Goal: Transaction & Acquisition: Download file/media

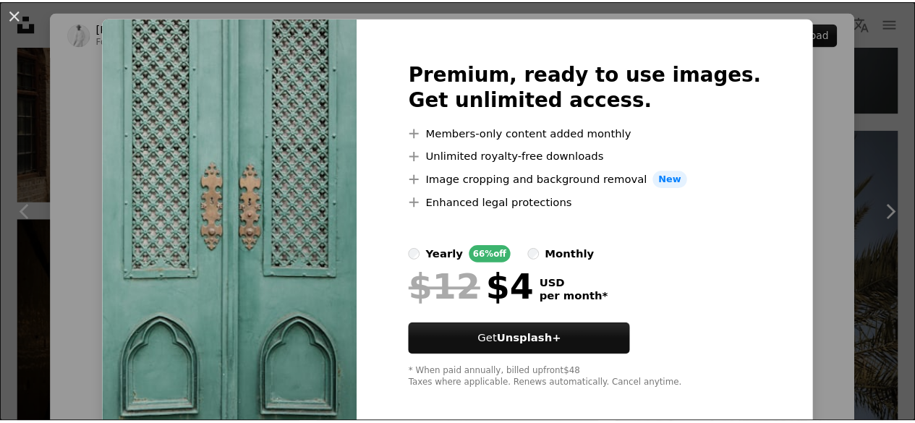
scroll to position [41, 0]
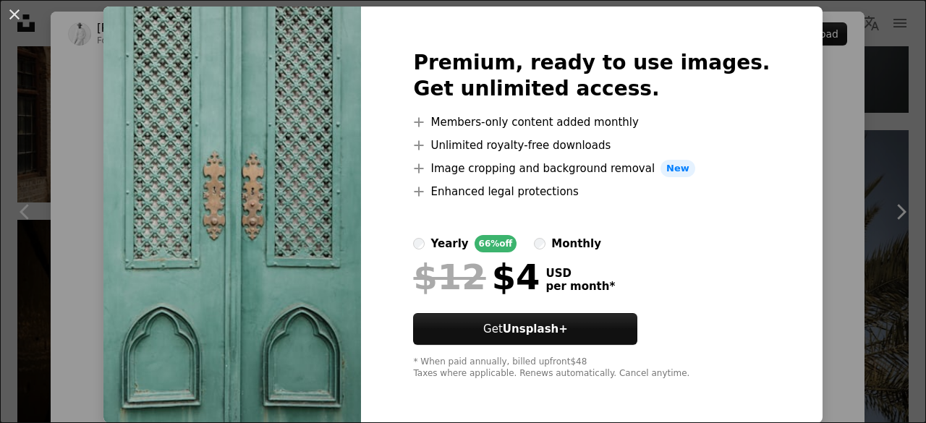
click at [795, 199] on div "An X shape Premium, ready to use images. Get unlimited access. A plus sign Memb…" at bounding box center [463, 211] width 926 height 423
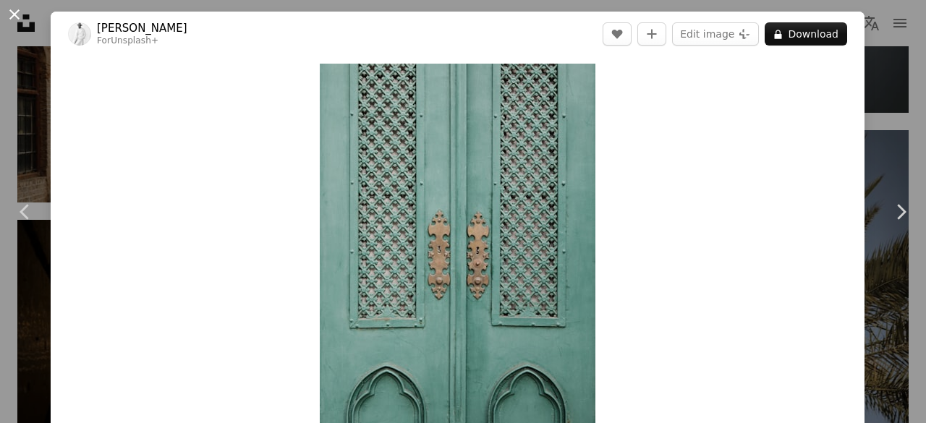
click at [16, 11] on button "An X shape" at bounding box center [14, 14] width 17 height 17
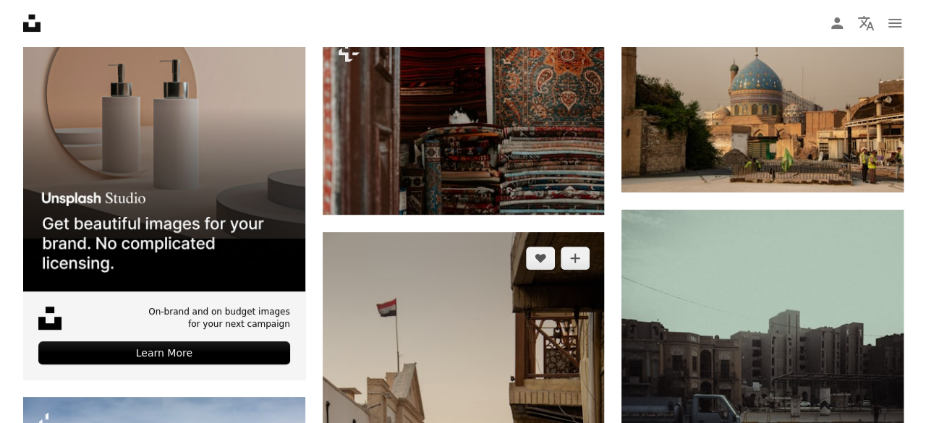
scroll to position [2894, 0]
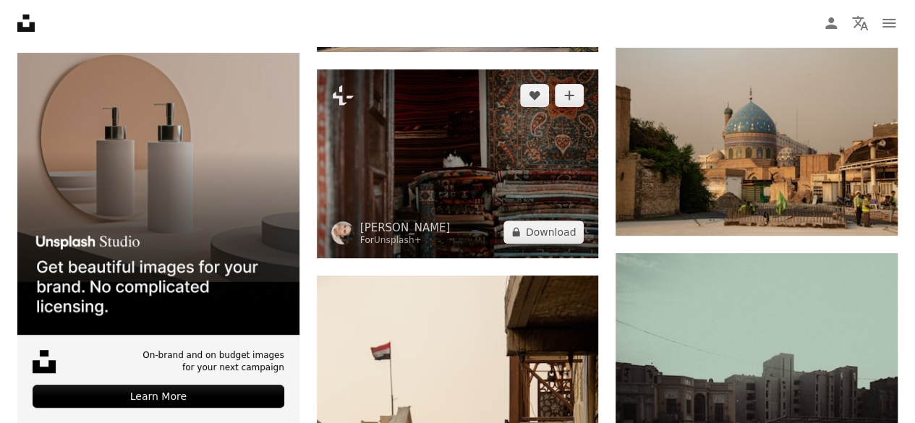
click at [486, 161] on img at bounding box center [458, 163] width 282 height 188
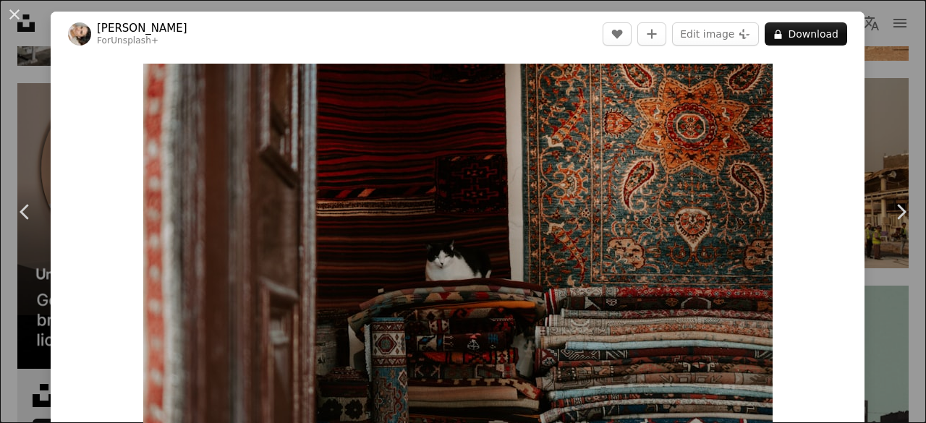
drag, startPoint x: 12, startPoint y: 9, endPoint x: 161, endPoint y: 133, distance: 193.7
click at [12, 9] on button "An X shape" at bounding box center [14, 14] width 17 height 17
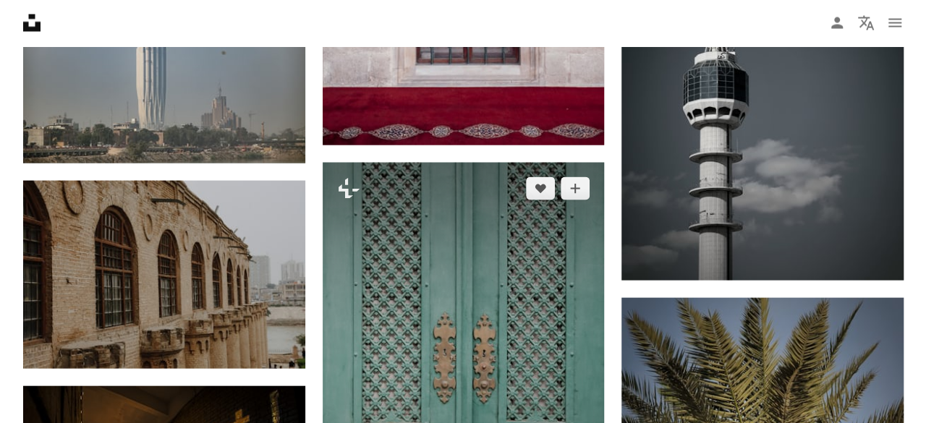
scroll to position [1302, 0]
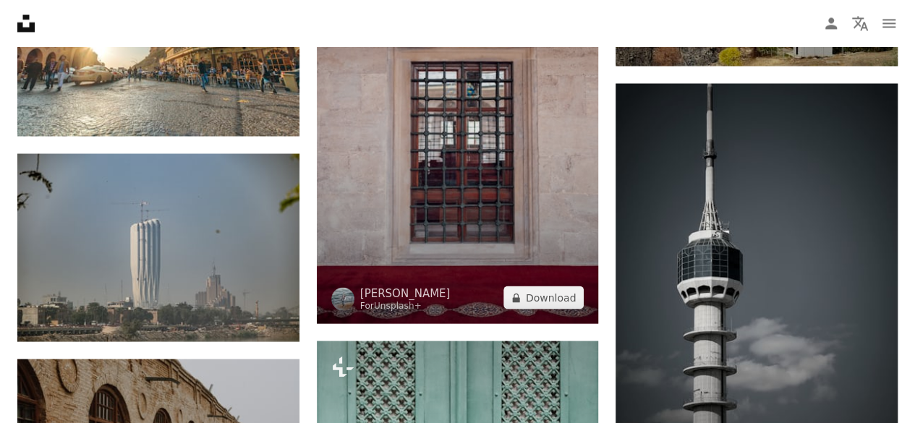
click at [491, 190] on img at bounding box center [458, 112] width 282 height 423
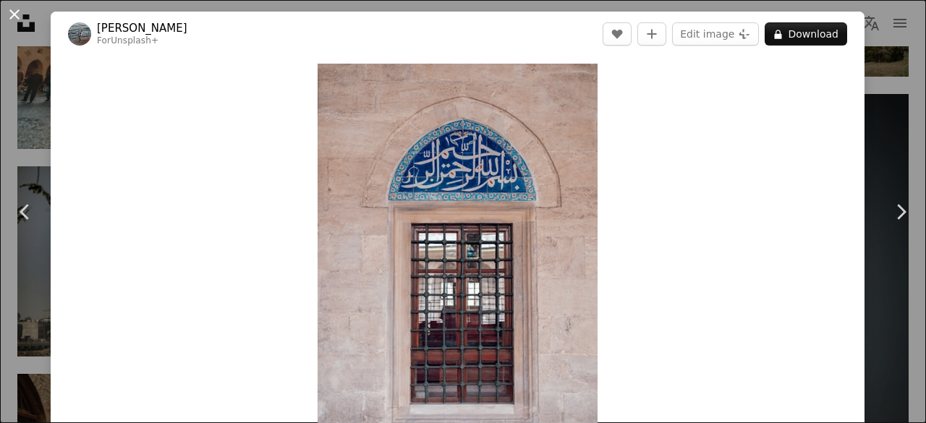
click at [18, 6] on button "An X shape" at bounding box center [14, 14] width 17 height 17
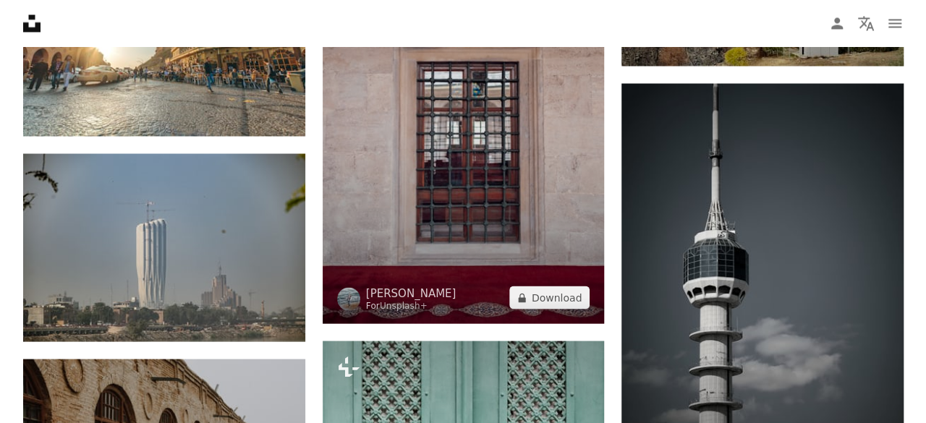
scroll to position [1085, 0]
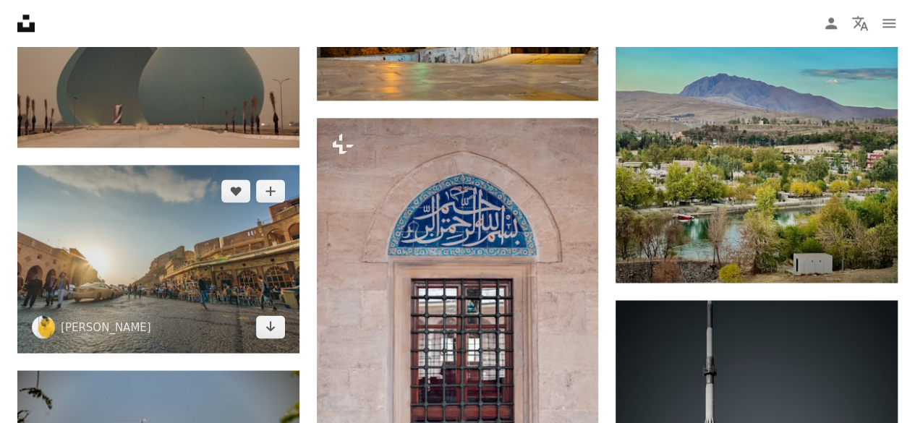
click at [189, 256] on img at bounding box center [158, 259] width 282 height 188
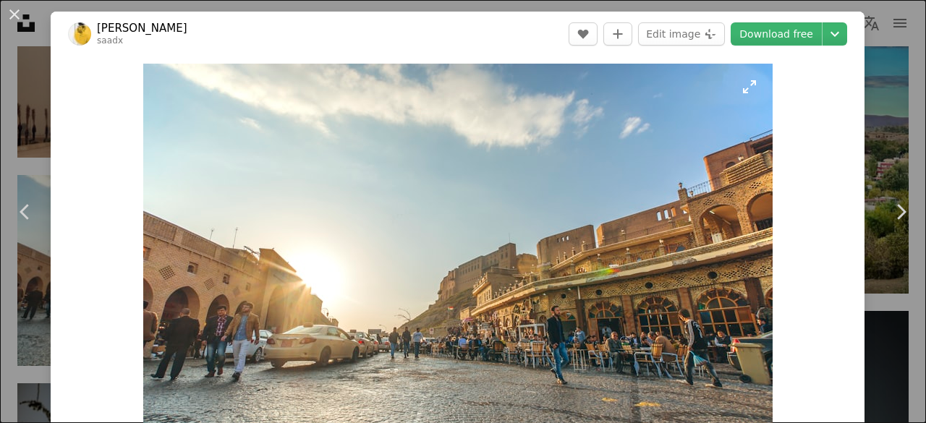
scroll to position [72, 0]
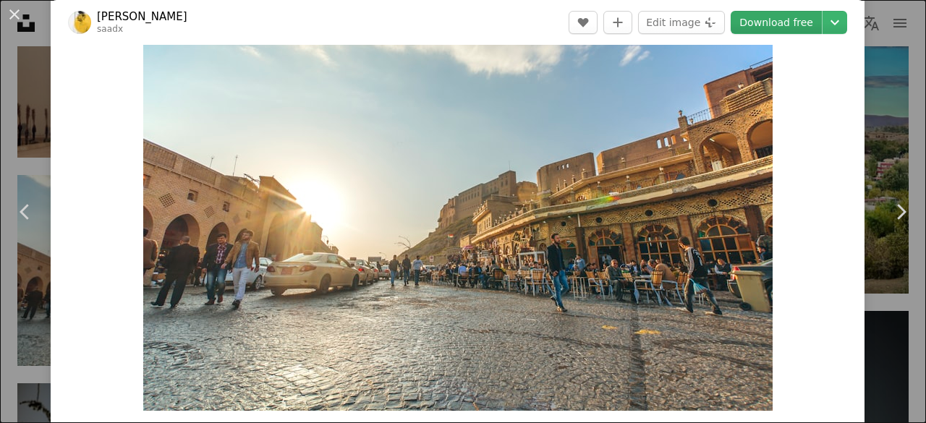
click at [781, 20] on link "Download free" at bounding box center [776, 22] width 91 height 23
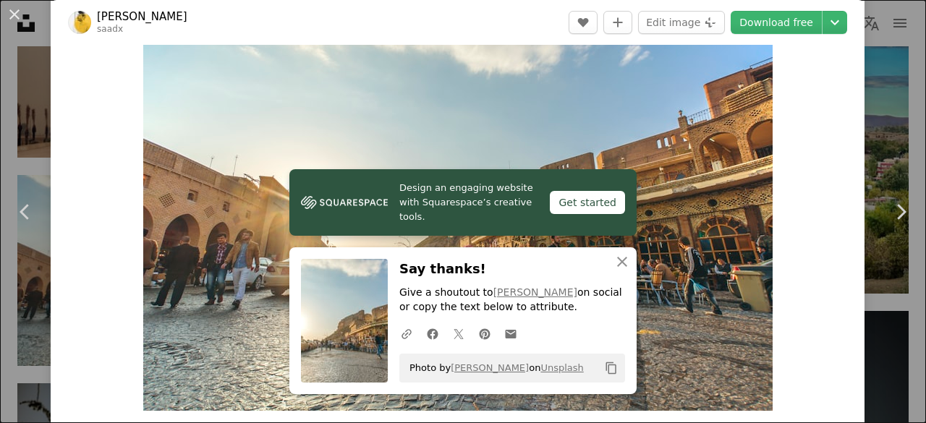
click at [694, 333] on img "Zoom in on this image" at bounding box center [457, 201] width 629 height 420
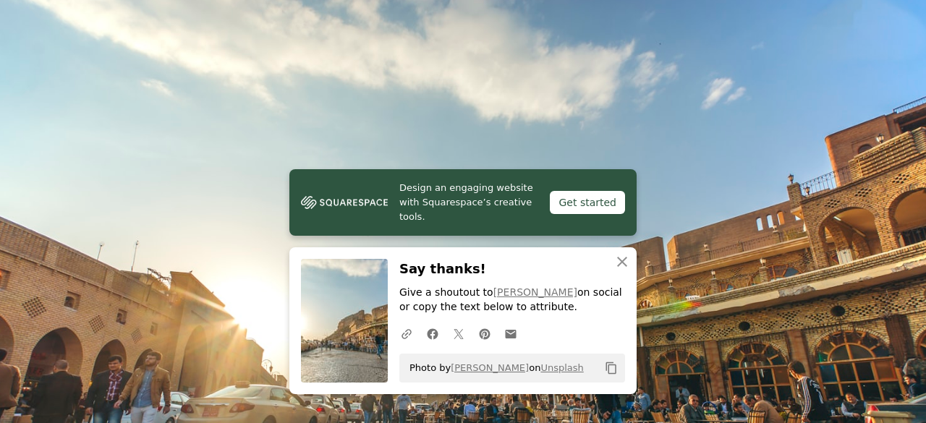
scroll to position [90, 0]
